Goal: Task Accomplishment & Management: Use online tool/utility

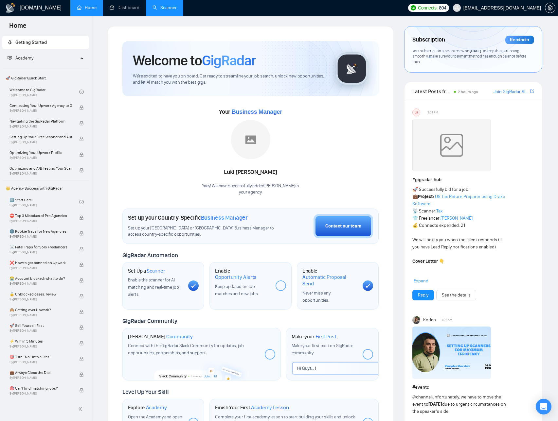
click at [164, 10] on link "Scanner" at bounding box center [164, 8] width 24 height 6
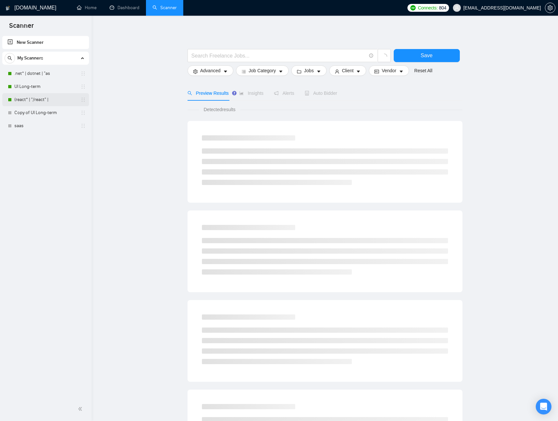
click at [39, 96] on link "(react* | "/react" |" at bounding box center [45, 99] width 62 height 13
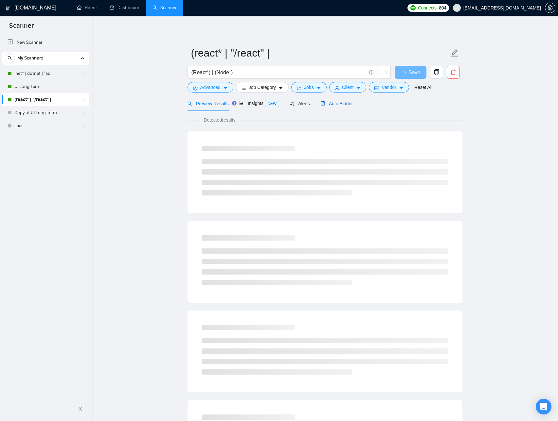
click at [350, 104] on span "Auto Bidder" at bounding box center [336, 103] width 32 height 5
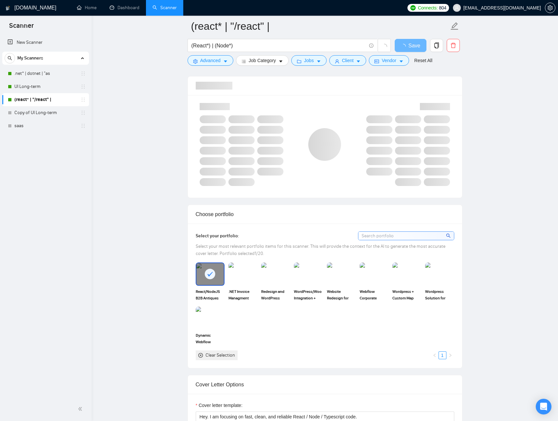
scroll to position [424, 0]
click at [240, 298] on span ".NET Invoice Managment System" at bounding box center [242, 295] width 29 height 13
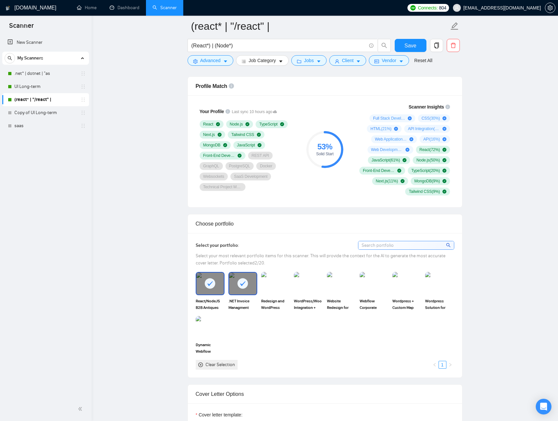
click at [242, 291] on div at bounding box center [242, 284] width 27 height 22
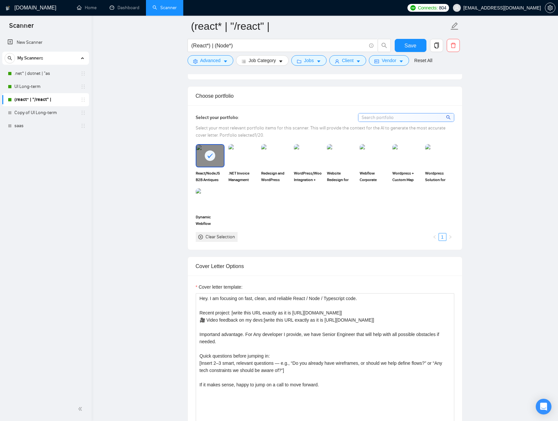
scroll to position [661, 0]
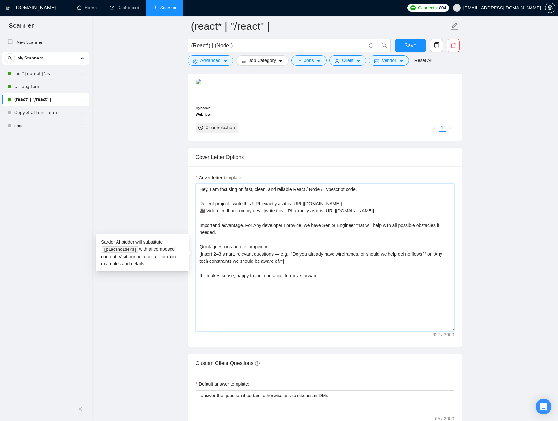
drag, startPoint x: 341, startPoint y: 205, endPoint x: 297, endPoint y: 205, distance: 44.5
click at [297, 205] on textarea "Hey. I am focusing on fast, clean, and reliable React / Node / Typescript code.…" at bounding box center [325, 257] width 258 height 147
paste textarea "peS0LA"
click at [216, 203] on textarea "Hey. I am focusing on fast, clean, and reliable React / Node / Typescript code.…" at bounding box center [325, 257] width 258 height 147
type textarea "Hey. I am focusing on fast, clean, and reliable React / Node / Typescript code.…"
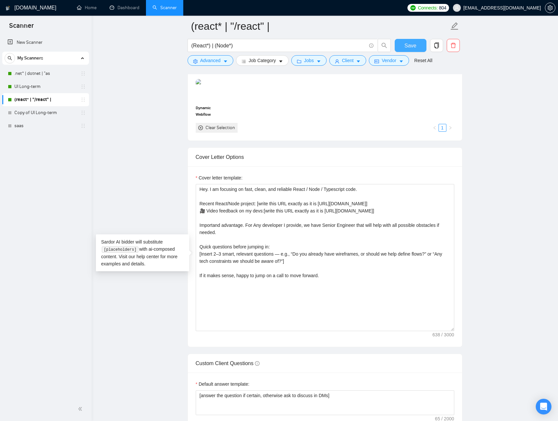
click at [407, 46] on span "Save" at bounding box center [410, 46] width 12 height 8
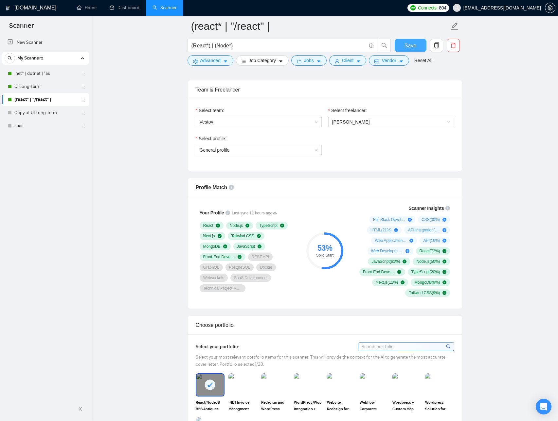
scroll to position [294, 0]
